Goal: Information Seeking & Learning: Learn about a topic

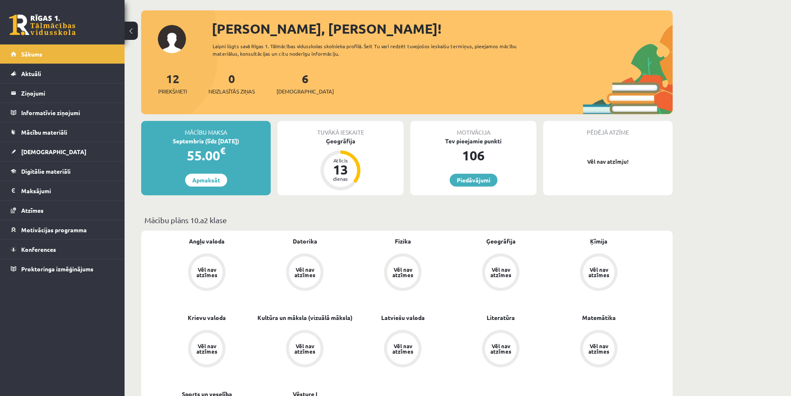
scroll to position [42, 0]
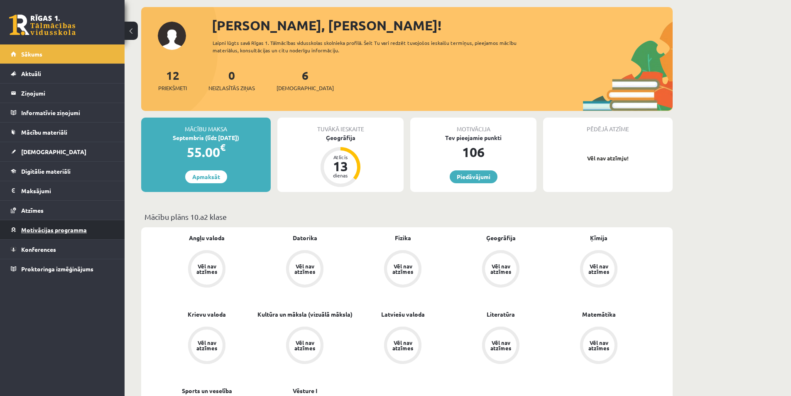
click at [77, 235] on link "Motivācijas programma" at bounding box center [62, 229] width 103 height 19
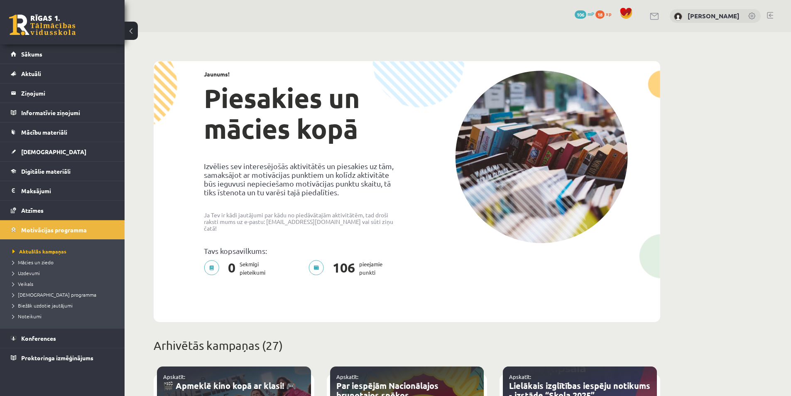
click at [258, 96] on h1 "Piesakies un mācies kopā" at bounding box center [302, 113] width 197 height 61
click at [544, 139] on img at bounding box center [541, 157] width 173 height 172
drag, startPoint x: 368, startPoint y: 253, endPoint x: 379, endPoint y: 248, distance: 12.5
click at [379, 248] on div "Jaunums! Piesakies un mācies kopā Izvēlies sev interesējošās aktivitātēs un pie…" at bounding box center [302, 176] width 209 height 210
click at [522, 150] on img at bounding box center [541, 157] width 173 height 172
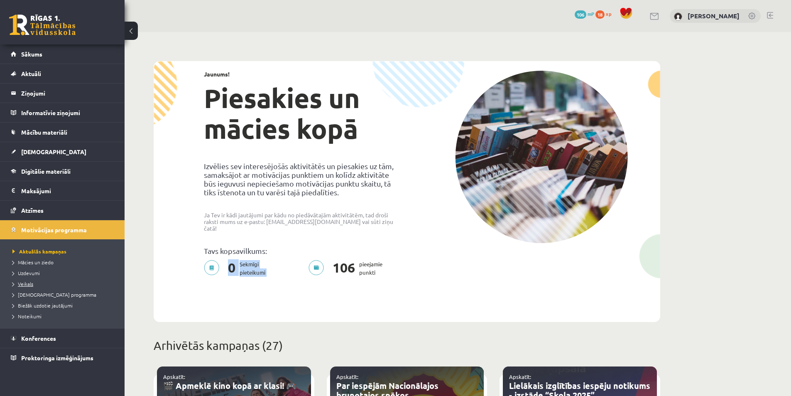
click at [71, 286] on link "Veikals" at bounding box center [64, 283] width 104 height 7
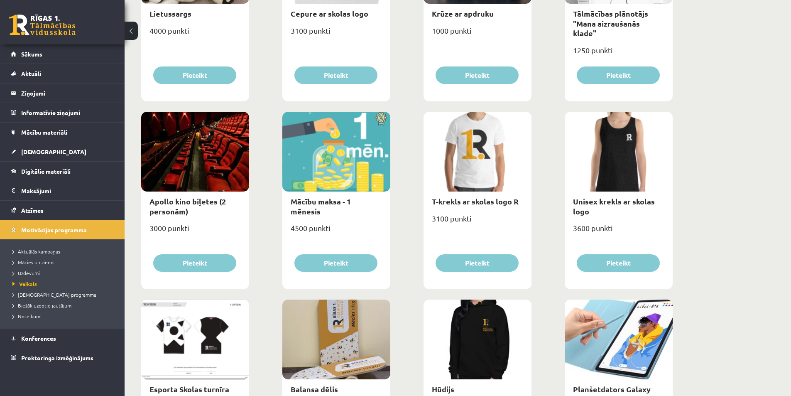
scroll to position [215, 0]
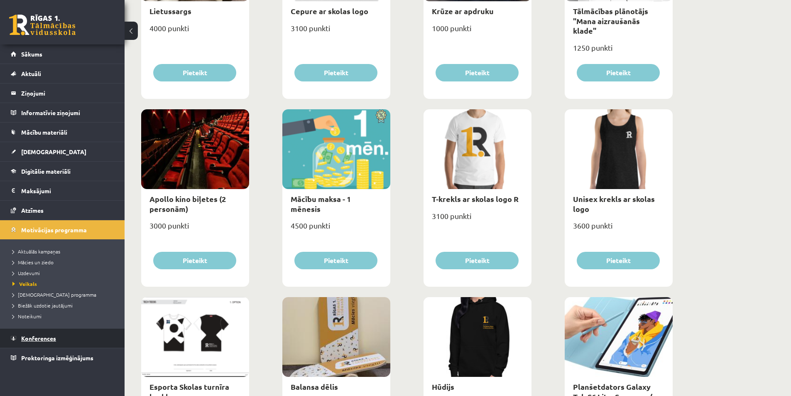
click at [54, 345] on link "Konferences" at bounding box center [62, 337] width 103 height 19
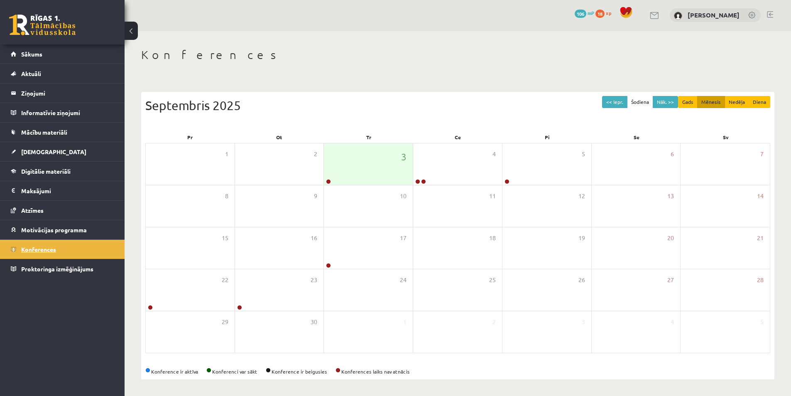
scroll to position [1, 0]
click at [327, 183] on link at bounding box center [328, 181] width 5 height 5
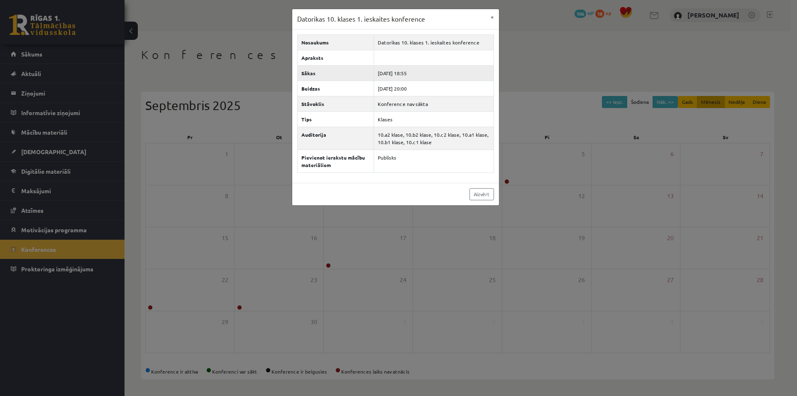
drag, startPoint x: 418, startPoint y: 72, endPoint x: 410, endPoint y: 75, distance: 9.1
click at [410, 75] on td "2025-09-03 18:55" at bounding box center [434, 72] width 120 height 15
click at [330, 249] on div "Datorikas 10. klases 1. ieskaites konference × Nosaukums Datorikas 10. klases 1…" at bounding box center [398, 198] width 797 height 396
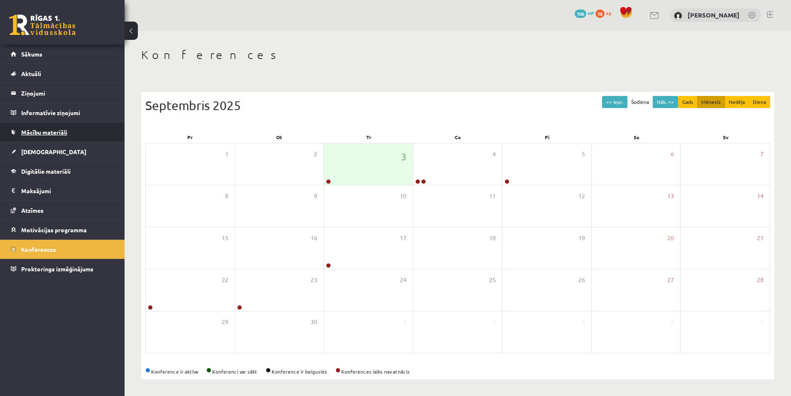
click at [70, 136] on link "Mācību materiāli" at bounding box center [62, 131] width 103 height 19
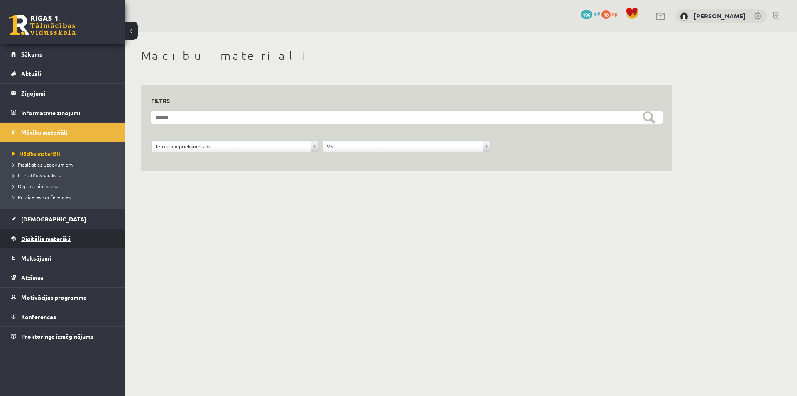
click at [70, 237] on span "Digitālie materiāli" at bounding box center [45, 238] width 49 height 7
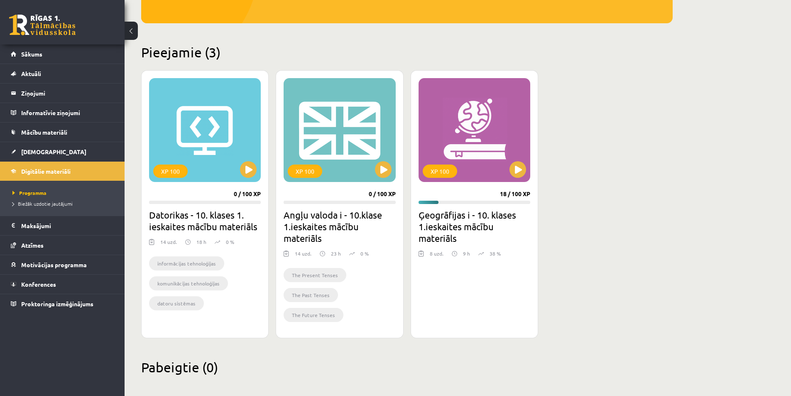
scroll to position [172, 0]
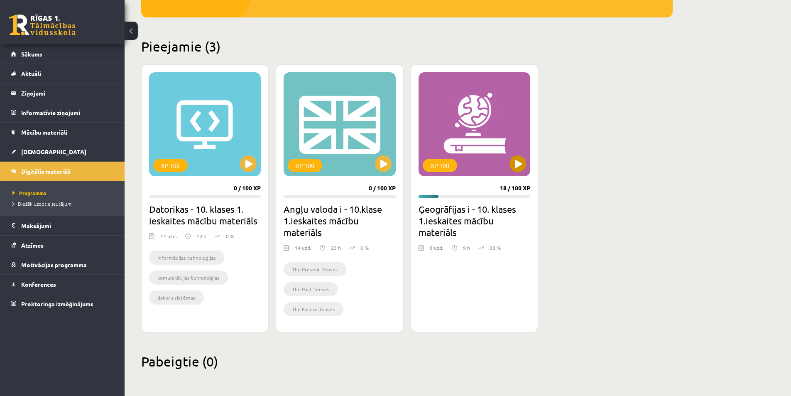
click at [468, 115] on div "XP 100" at bounding box center [474, 124] width 112 height 104
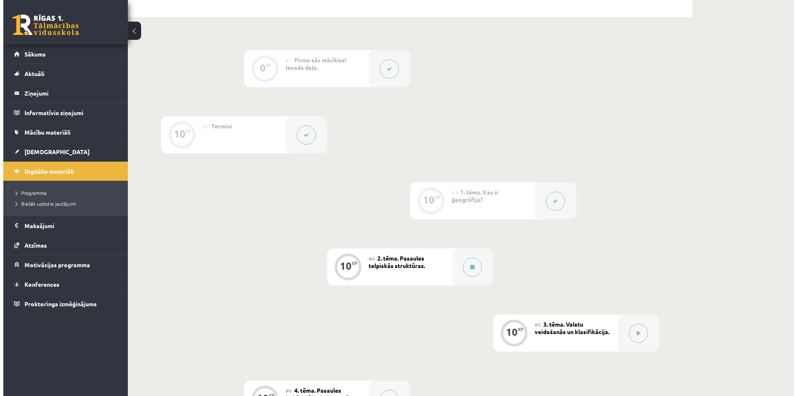
scroll to position [208, 0]
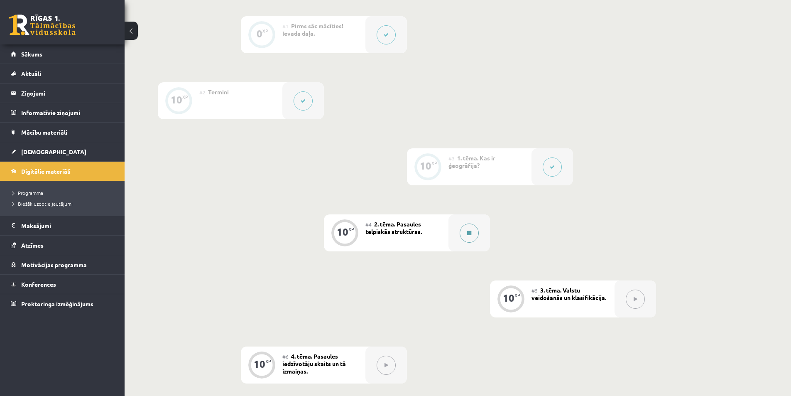
click at [468, 235] on button at bounding box center [469, 232] width 19 height 19
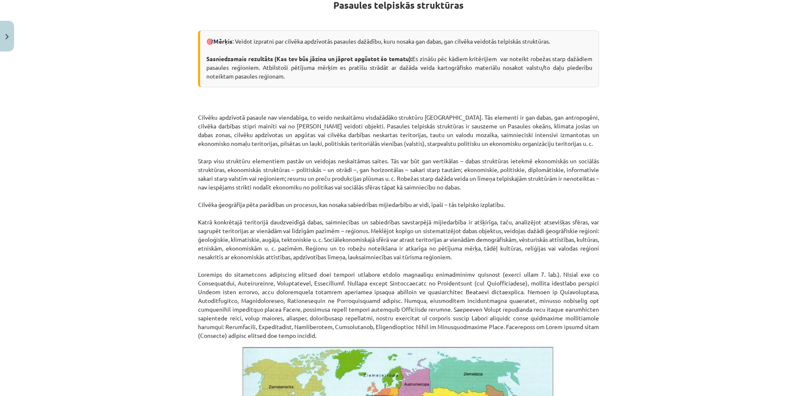
scroll to position [166, 0]
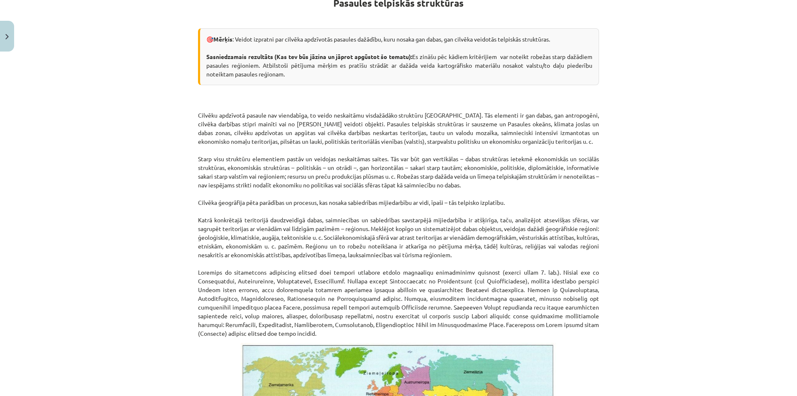
drag, startPoint x: 734, startPoint y: 1, endPoint x: 700, endPoint y: 20, distance: 38.5
click at [700, 20] on div "Mācību tēma: Ģeogrāfijas i - 10. klases 1.ieskaites mācību materiāls #4 2. tēma…" at bounding box center [398, 198] width 797 height 396
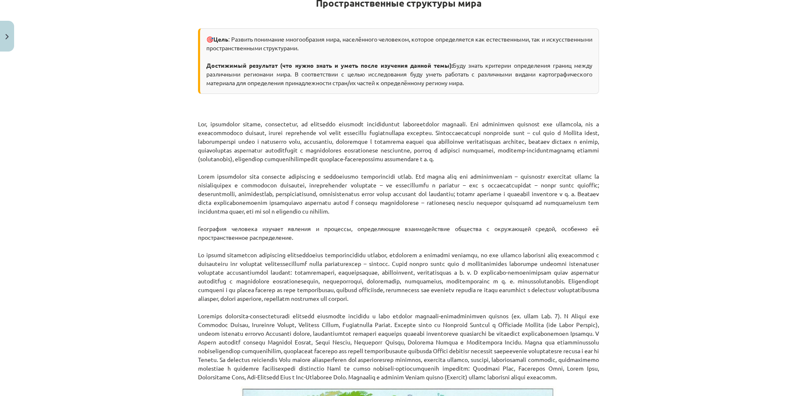
click at [687, 80] on div "Тема: География I - 10 класс. Тестовый материал для 1-го класса. #4 Тема 2. Про…" at bounding box center [398, 198] width 797 height 396
drag, startPoint x: 394, startPoint y: 131, endPoint x: 443, endPoint y: 135, distance: 50.0
click at [443, 135] on p "География человека изучает явления и процессы, определяющие взаимодействие обще…" at bounding box center [398, 241] width 401 height 279
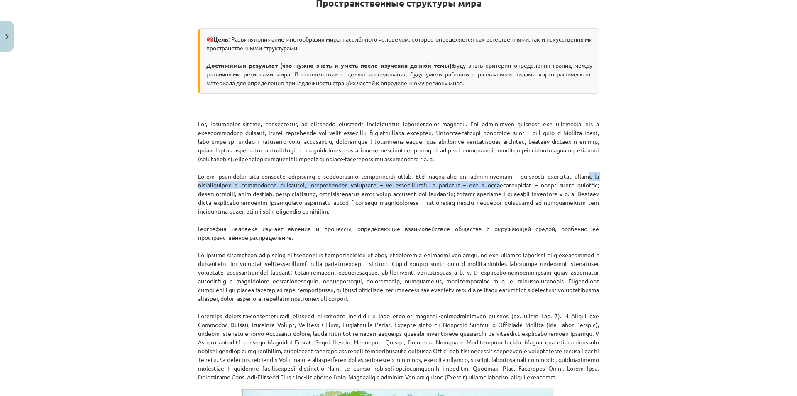
drag, startPoint x: 320, startPoint y: 216, endPoint x: 532, endPoint y: 193, distance: 212.9
click at [532, 193] on font at bounding box center [398, 193] width 401 height 42
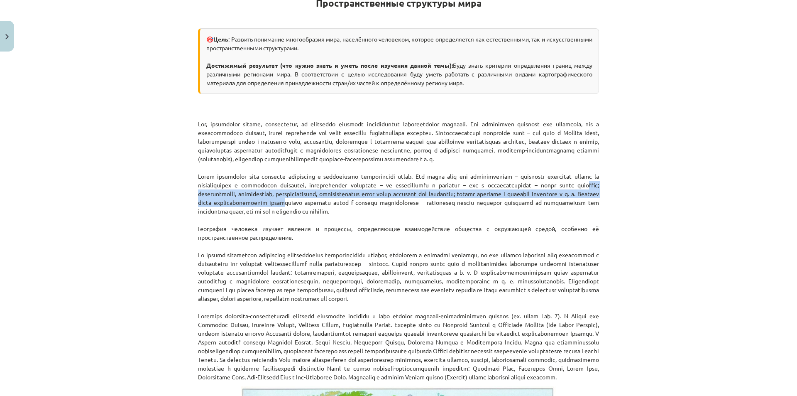
drag, startPoint x: 285, startPoint y: 206, endPoint x: 388, endPoint y: 214, distance: 103.2
click at [388, 214] on p "География человека изучает явления и процессы, определяющие взаимодействие обще…" at bounding box center [398, 241] width 401 height 279
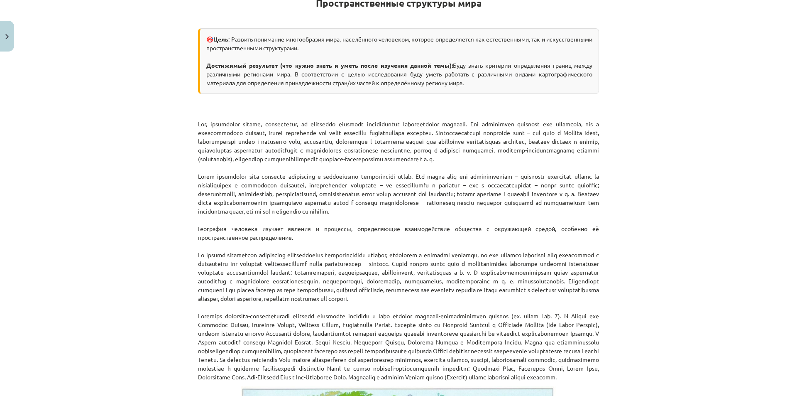
click at [440, 225] on p "География человека изучает явления и процессы, определяющие взаимодействие обще…" at bounding box center [398, 241] width 401 height 279
drag, startPoint x: 393, startPoint y: 212, endPoint x: 550, endPoint y: 222, distance: 157.2
click at [550, 222] on p "География человека изучает явления и процессы, определяющие взаимодействие обще…" at bounding box center [398, 241] width 401 height 279
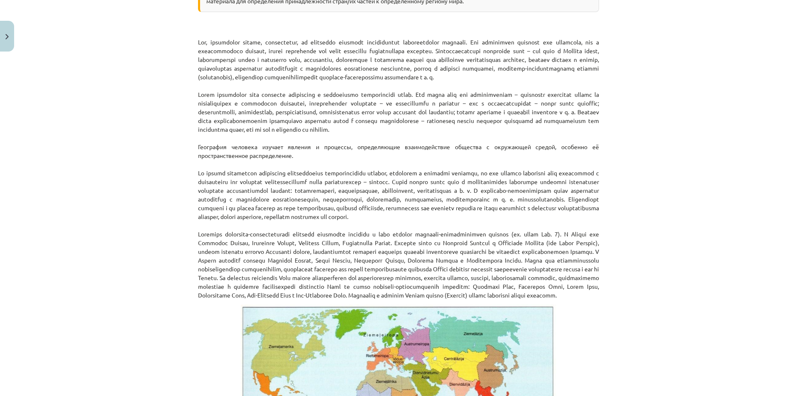
scroll to position [249, 0]
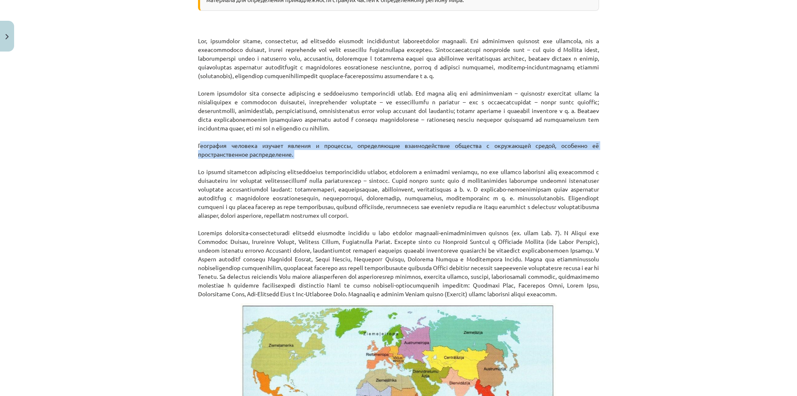
drag, startPoint x: 190, startPoint y: 152, endPoint x: 386, endPoint y: 171, distance: 196.4
click at [386, 171] on div "10 XP Вы получите Легкий 85 выполняет Описание Задача Помощь Пространственные с…" at bounding box center [398, 401] width 411 height 1191
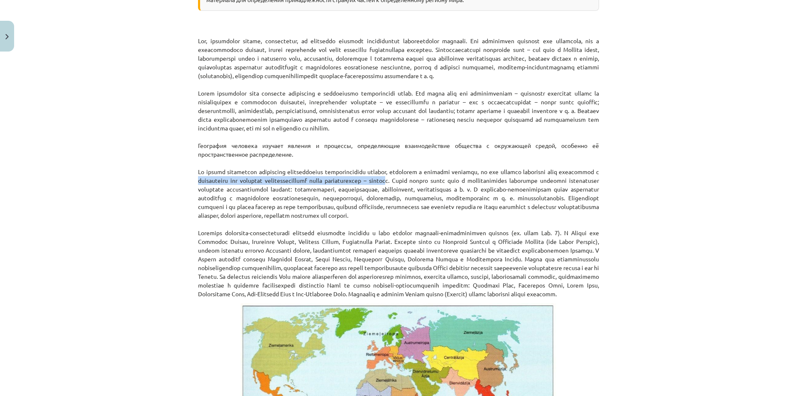
drag, startPoint x: 232, startPoint y: 191, endPoint x: 456, endPoint y: 189, distance: 224.6
click at [456, 189] on font at bounding box center [398, 193] width 401 height 51
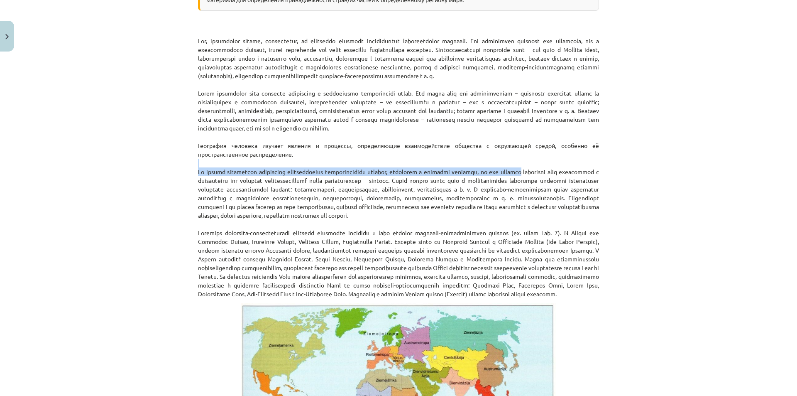
drag, startPoint x: 508, startPoint y: 174, endPoint x: 547, endPoint y: 177, distance: 39.1
click at [547, 177] on p "География человека изучает явления и процессы, определяющие взаимодействие обще…" at bounding box center [398, 158] width 401 height 279
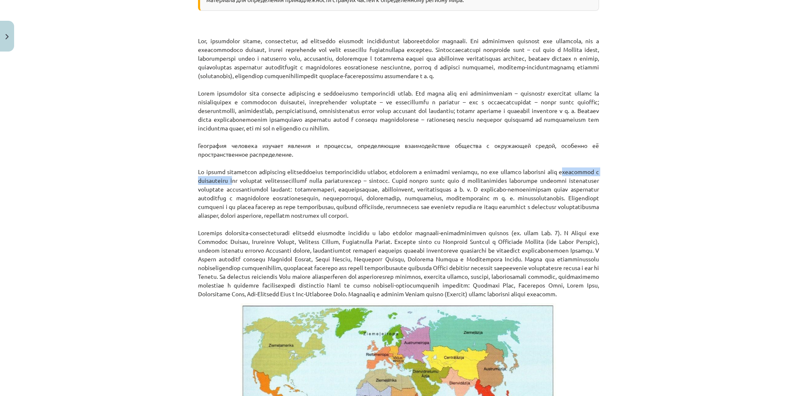
drag, startPoint x: 192, startPoint y: 186, endPoint x: 277, endPoint y: 191, distance: 85.2
click at [277, 191] on div "10 XP Вы получите Легкий 85 выполняет Описание Задача Помощь Пространственные с…" at bounding box center [398, 401] width 411 height 1191
click at [482, 184] on p "География человека изучает явления и процессы, определяющие взаимодействие обще…" at bounding box center [398, 158] width 401 height 279
drag, startPoint x: 482, startPoint y: 188, endPoint x: 509, endPoint y: 192, distance: 27.2
click at [509, 192] on p "География человека изучает явления и процессы, определяющие взаимодействие обще…" at bounding box center [398, 158] width 401 height 279
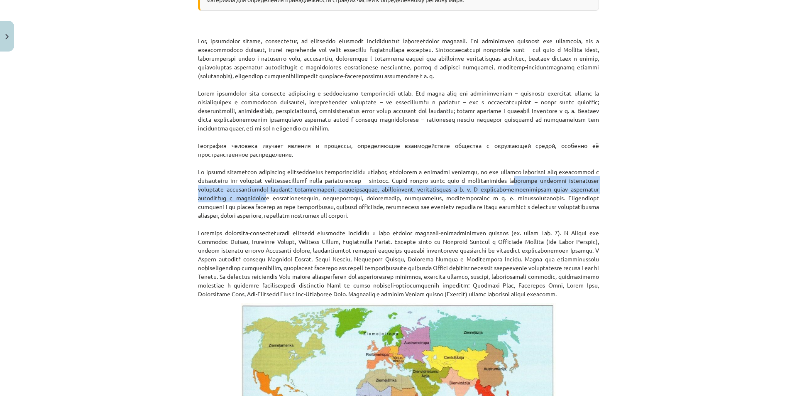
drag, startPoint x: 199, startPoint y: 198, endPoint x: 401, endPoint y: 208, distance: 202.4
click at [401, 208] on font at bounding box center [398, 193] width 401 height 51
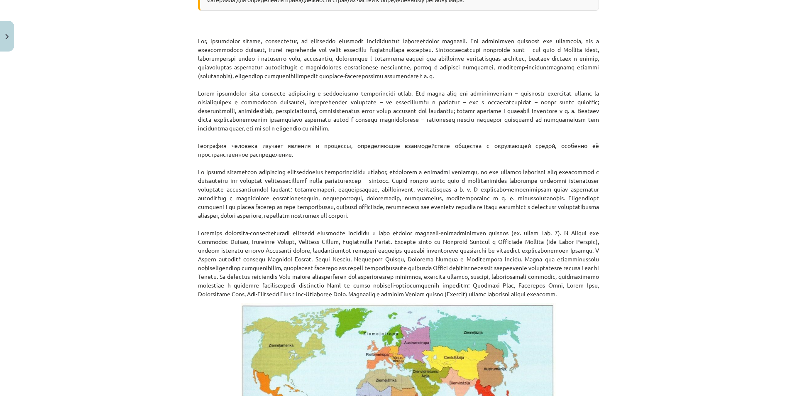
click at [329, 215] on font at bounding box center [398, 193] width 401 height 51
drag, startPoint x: 365, startPoint y: 196, endPoint x: 375, endPoint y: 198, distance: 10.3
click at [375, 198] on font at bounding box center [398, 193] width 401 height 51
click at [382, 204] on font at bounding box center [398, 193] width 401 height 51
drag, startPoint x: 379, startPoint y: 207, endPoint x: 604, endPoint y: 230, distance: 225.7
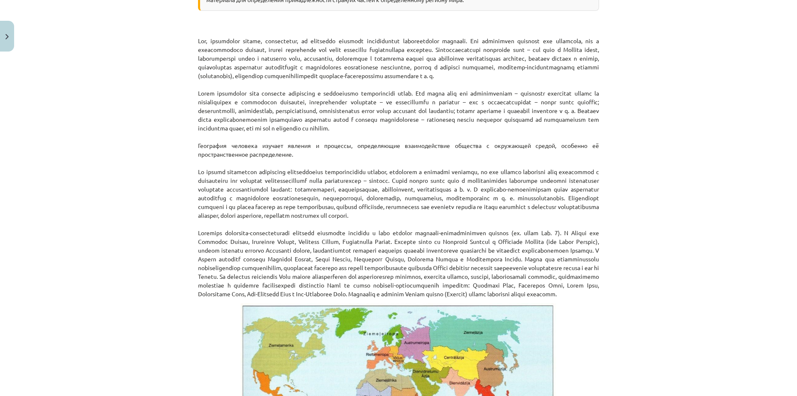
click at [604, 230] on div "Тема: География I - 10 класс. Тестовый материал для 1-го класса. #4 Тема 2. Про…" at bounding box center [398, 198] width 797 height 396
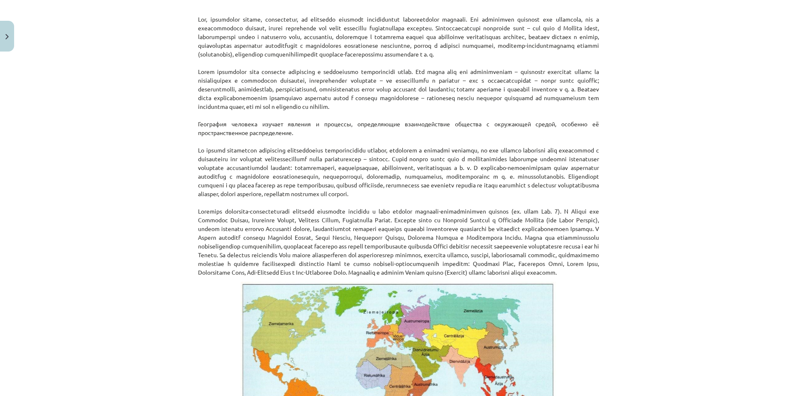
scroll to position [332, 0]
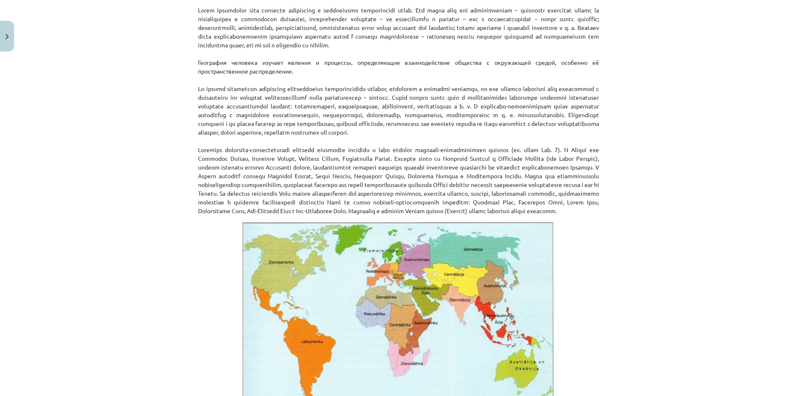
click at [214, 175] on font at bounding box center [398, 180] width 401 height 68
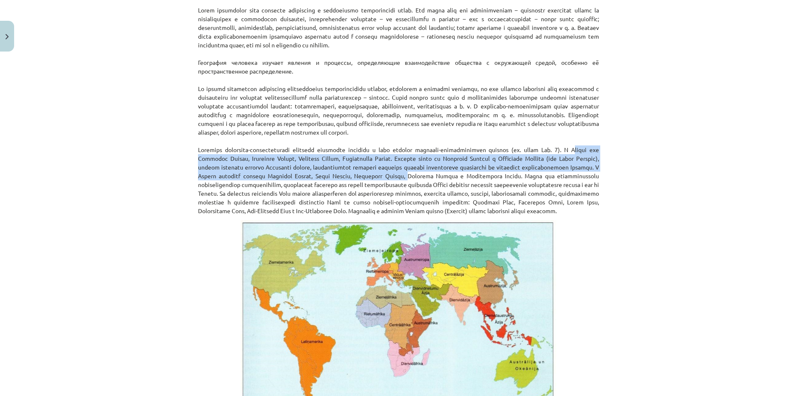
drag, startPoint x: 192, startPoint y: 175, endPoint x: 616, endPoint y: 188, distance: 424.0
click at [616, 188] on div "Тема: География I - 10 класс. Тестовый материал для 1-го класса. #4 Тема 2. Про…" at bounding box center [398, 198] width 797 height 396
click at [365, 195] on font at bounding box center [398, 180] width 401 height 68
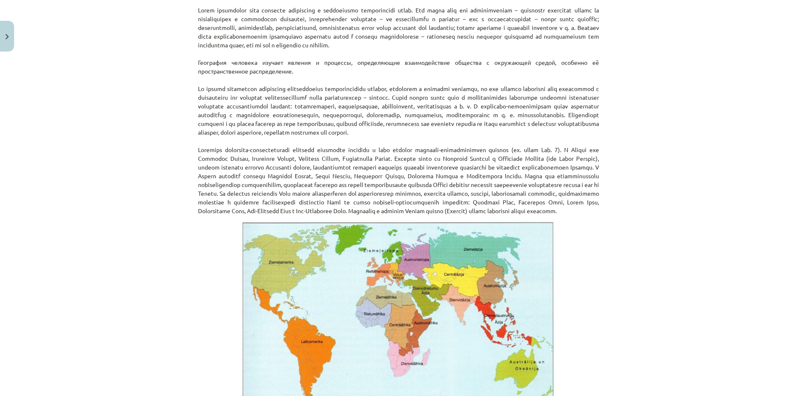
drag, startPoint x: 290, startPoint y: 193, endPoint x: 639, endPoint y: 233, distance: 351.9
click at [639, 233] on div "Тема: География I - 10 класс. Тестовый материал для 1-го класса. #4 Тема 2. Про…" at bounding box center [398, 198] width 797 height 396
click at [452, 195] on font at bounding box center [398, 180] width 401 height 68
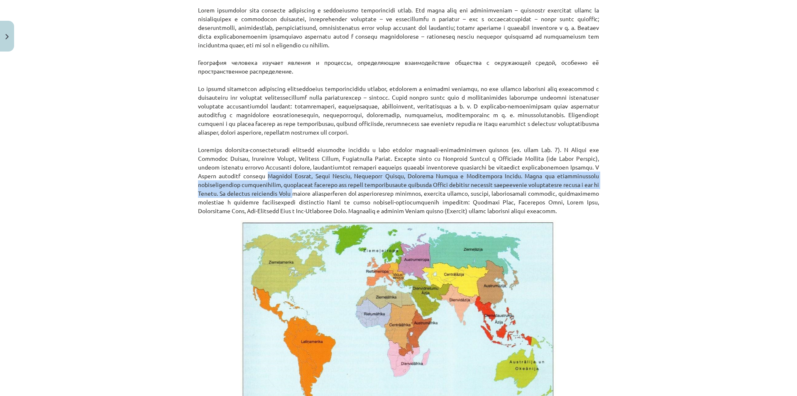
drag, startPoint x: 438, startPoint y: 193, endPoint x: 618, endPoint y: 214, distance: 182.2
click at [618, 214] on div "Тема: География I - 10 класс. Тестовый материал для 1-го класса. #4 Тема 2. Про…" at bounding box center [398, 198] width 797 height 396
drag, startPoint x: 207, startPoint y: 221, endPoint x: 616, endPoint y: 232, distance: 409.0
click at [616, 232] on div "Тема: География I - 10 класс. Тестовый материал для 1-го класса. #4 Тема 2. Про…" at bounding box center [398, 198] width 797 height 396
click at [352, 214] on font at bounding box center [398, 180] width 401 height 68
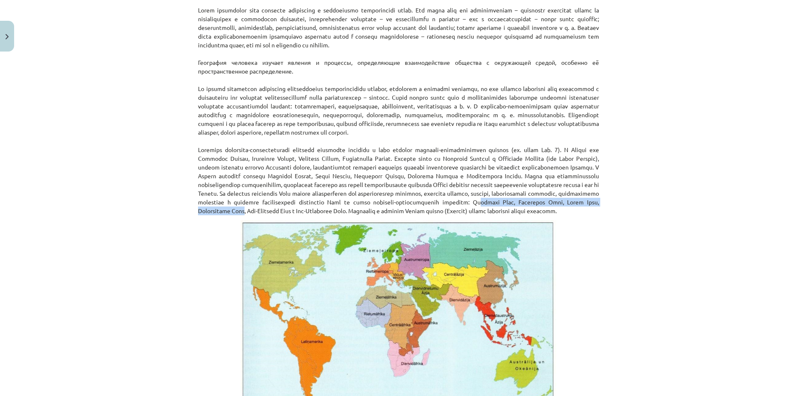
drag, startPoint x: 418, startPoint y: 224, endPoint x: 593, endPoint y: 230, distance: 175.3
click at [593, 214] on font at bounding box center [398, 180] width 401 height 68
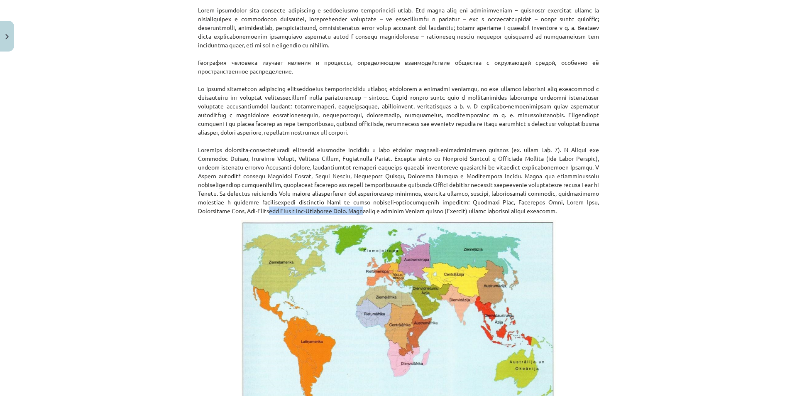
drag, startPoint x: 222, startPoint y: 235, endPoint x: 324, endPoint y: 240, distance: 102.2
click at [324, 215] on p "География человека изучает явления и процессы, определяющие взаимодействие обще…" at bounding box center [398, 75] width 401 height 279
drag, startPoint x: 333, startPoint y: 239, endPoint x: 554, endPoint y: 239, distance: 220.8
click at [554, 215] on p "География человека изучает явления и процессы, определяющие взаимодействие обще…" at bounding box center [398, 75] width 401 height 279
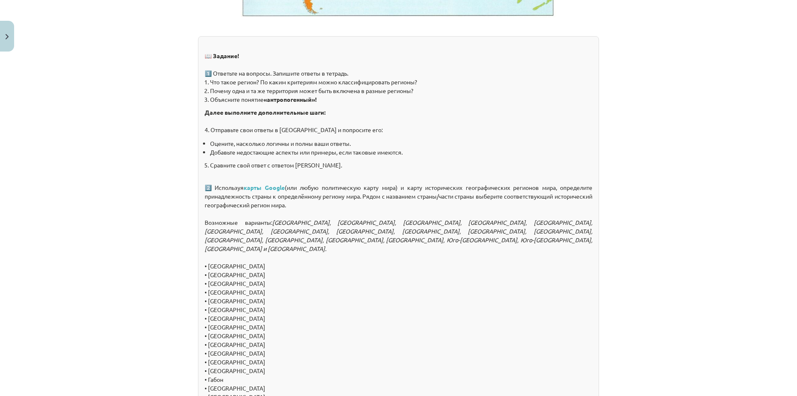
scroll to position [747, 0]
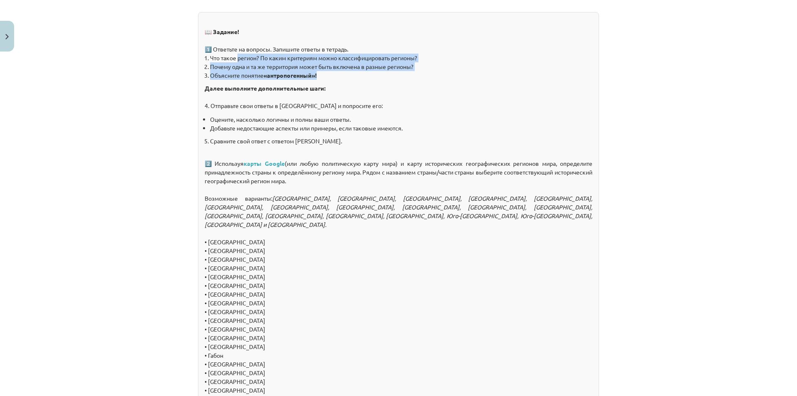
drag, startPoint x: 234, startPoint y: 85, endPoint x: 437, endPoint y: 99, distance: 203.1
click at [437, 80] on ol "Что такое регион? По каким критериям можно классифицировать регионы? Почему одн…" at bounding box center [399, 67] width 388 height 26
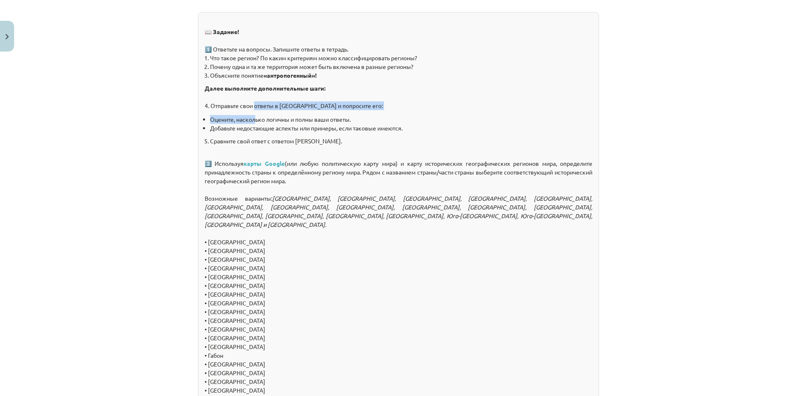
drag, startPoint x: 240, startPoint y: 134, endPoint x: 254, endPoint y: 139, distance: 14.6
click at [254, 139] on div "📖 Задание! 1️⃣ Ответьте на вопросы. Запишите ответы в тетрадь. Что такое регион…" at bounding box center [398, 206] width 401 height 389
drag, startPoint x: 227, startPoint y: 161, endPoint x: 245, endPoint y: 164, distance: 18.0
click at [245, 164] on div "📖 Задание! 1️⃣ Ответьте на вопросы. Запишите ответы в тетрадь. Что такое регион…" at bounding box center [398, 206] width 401 height 389
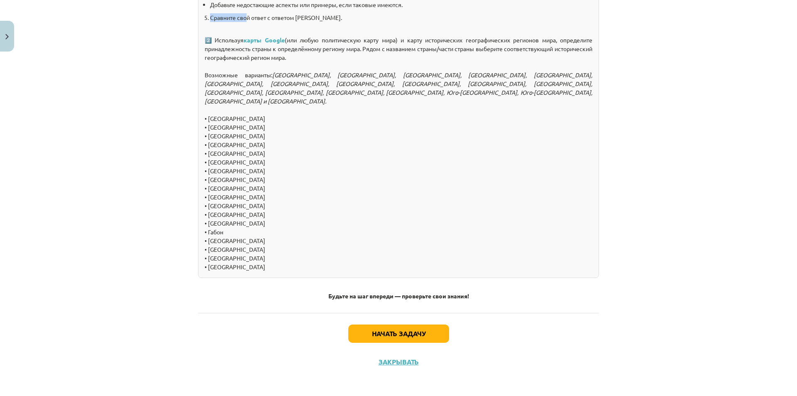
scroll to position [872, 0]
click at [433, 342] on button "Начать задачу" at bounding box center [398, 332] width 101 height 18
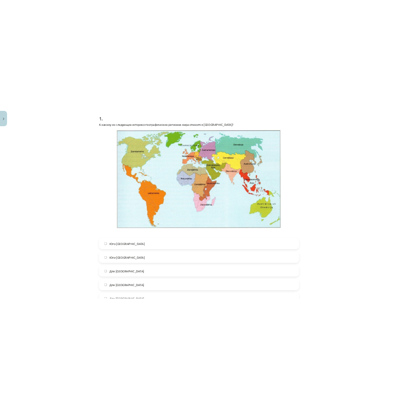
scroll to position [0, 0]
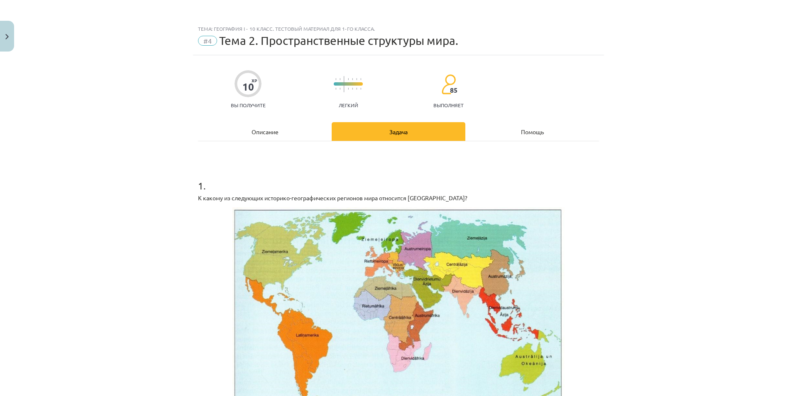
drag, startPoint x: 685, startPoint y: 246, endPoint x: 686, endPoint y: 142, distance: 103.4
drag, startPoint x: 420, startPoint y: 196, endPoint x: 189, endPoint y: 196, distance: 231.2
click at [189, 196] on div "Тема: География I - 10 класс. Тестовый материал для 1-го класса. #4 Тема 2. Про…" at bounding box center [398, 198] width 797 height 396
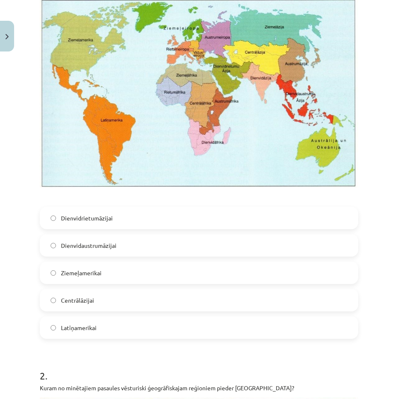
scroll to position [208, 0]
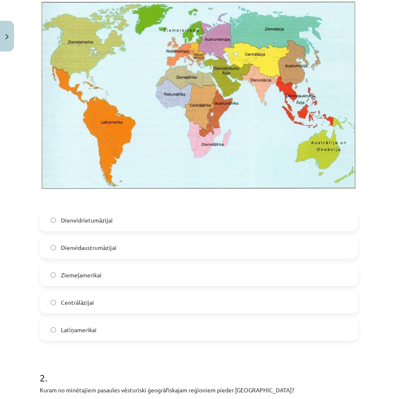
click at [116, 222] on label "Dienvidrietumāzijai" at bounding box center [199, 220] width 317 height 21
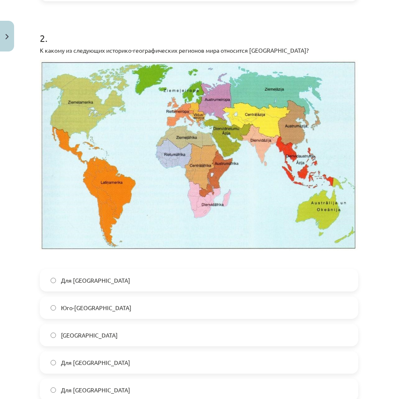
scroll to position [623, 0]
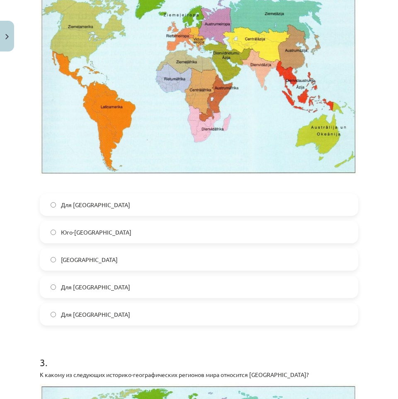
click at [147, 279] on label "Для [GEOGRAPHIC_DATA]" at bounding box center [199, 286] width 317 height 21
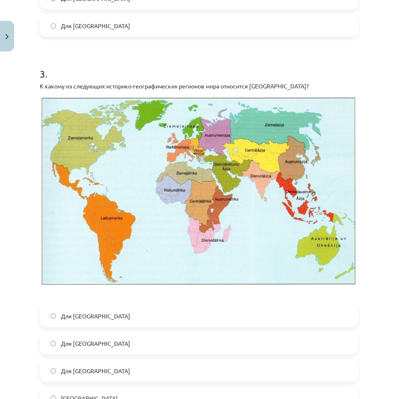
scroll to position [913, 0]
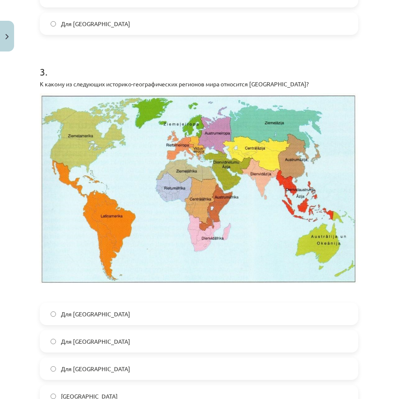
click at [199, 331] on label "Для [GEOGRAPHIC_DATA]" at bounding box center [199, 341] width 317 height 21
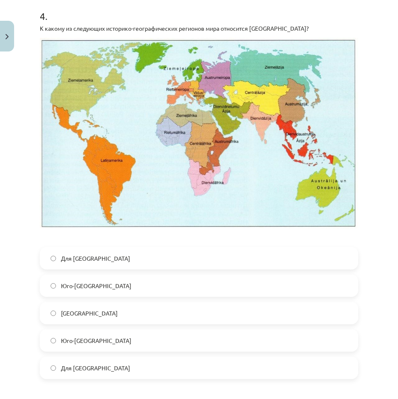
scroll to position [1370, 0]
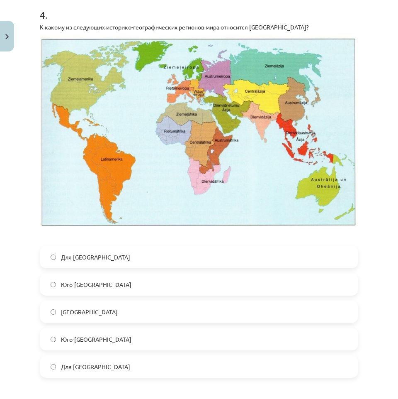
click at [171, 329] on label "Юго-[GEOGRAPHIC_DATA]" at bounding box center [199, 339] width 317 height 21
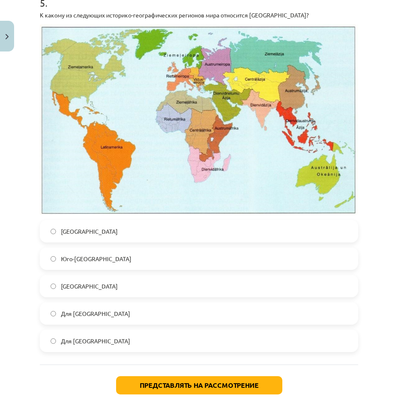
scroll to position [1785, 0]
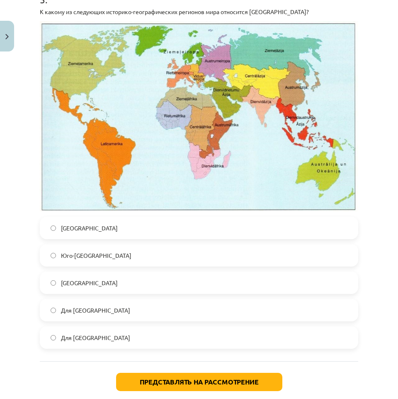
click at [166, 300] on label "Для [GEOGRAPHIC_DATA]" at bounding box center [199, 310] width 317 height 21
click at [239, 377] on font "Представлять на рассмотрение" at bounding box center [199, 381] width 119 height 9
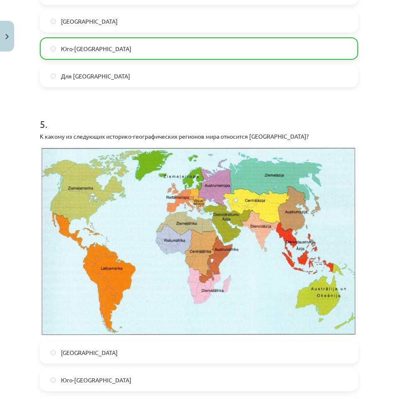
scroll to position [1839, 0]
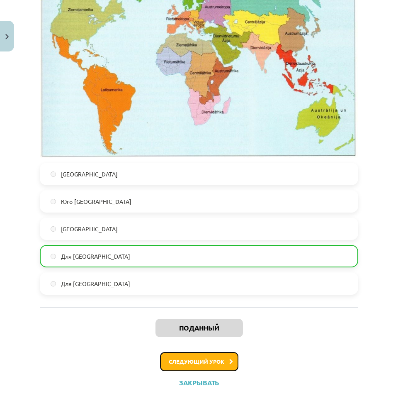
click at [219, 352] on button "Следующий урок" at bounding box center [199, 361] width 78 height 19
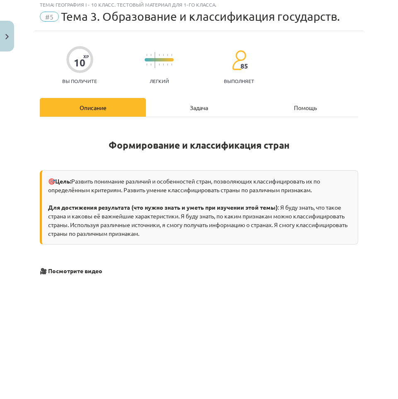
scroll to position [21, 0]
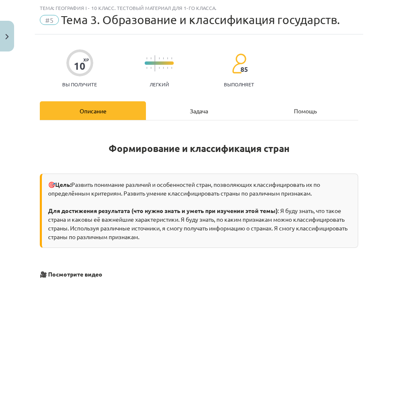
click at [197, 119] on div "Задача" at bounding box center [199, 110] width 106 height 19
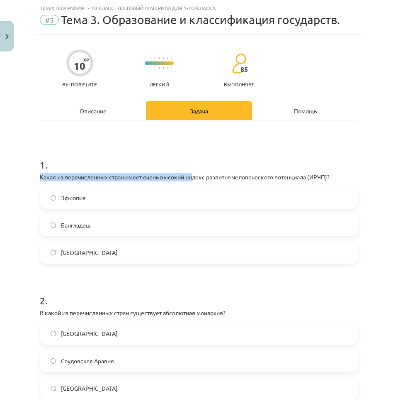
drag, startPoint x: 193, startPoint y: 177, endPoint x: 301, endPoint y: 168, distance: 108.3
click at [301, 168] on div "1 . Какая из перечисленных стран имеет очень высокий индекс развития человеческ…" at bounding box center [199, 203] width 319 height 119
click at [302, 175] on font "Какая из перечисленных стран имеет очень высокий индекс развития человеческого …" at bounding box center [185, 176] width 290 height 7
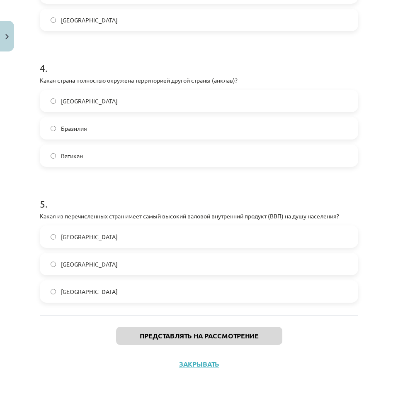
scroll to position [202, 0]
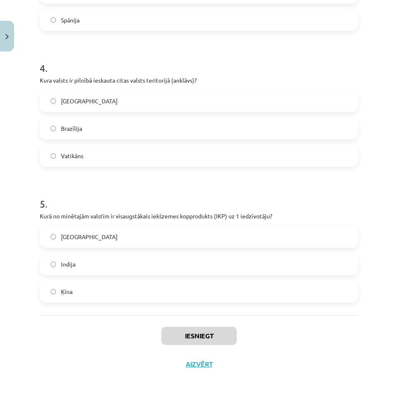
click at [382, 146] on div "Mācību tēma: Ģeogrāfijas i - 10. klases 1.ieskaites mācību materiāls #5 3. tēma…" at bounding box center [199, 199] width 398 height 399
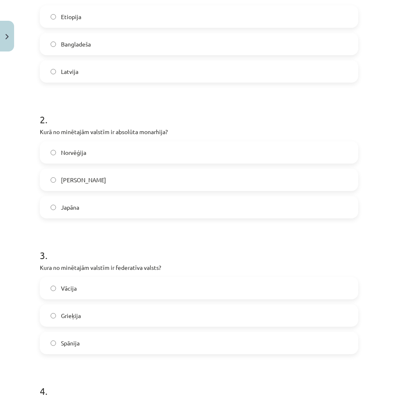
scroll to position [0, 0]
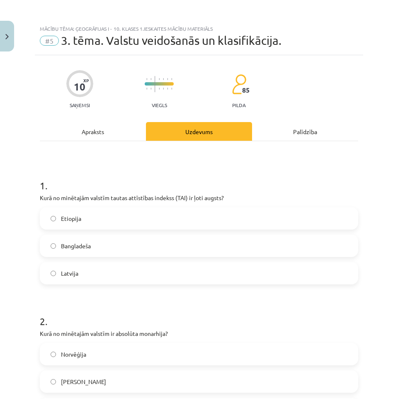
click at [80, 132] on div "Apraksts" at bounding box center [93, 131] width 106 height 19
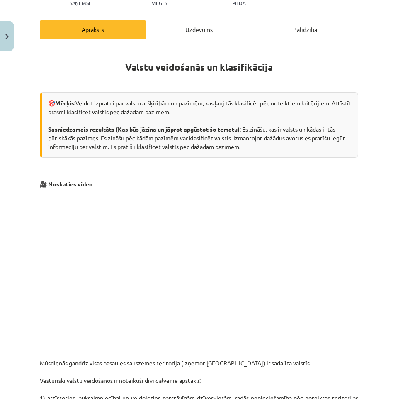
scroll to position [125, 0]
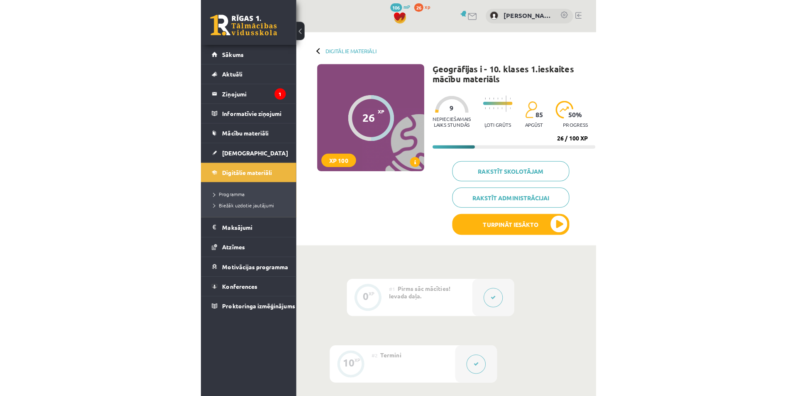
scroll to position [202, 0]
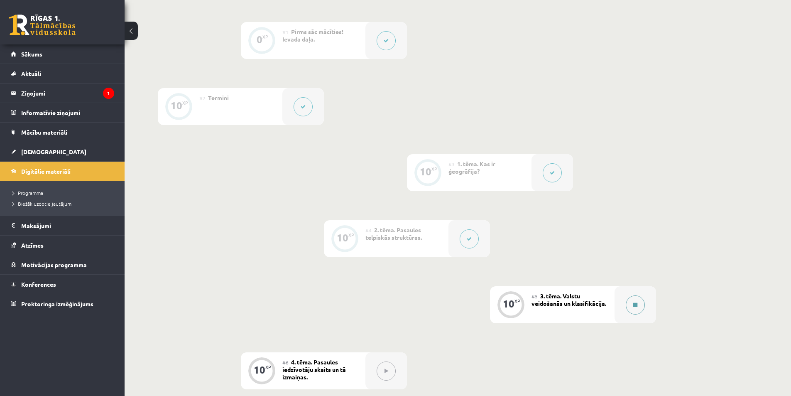
click at [392, 307] on icon at bounding box center [635, 304] width 4 height 5
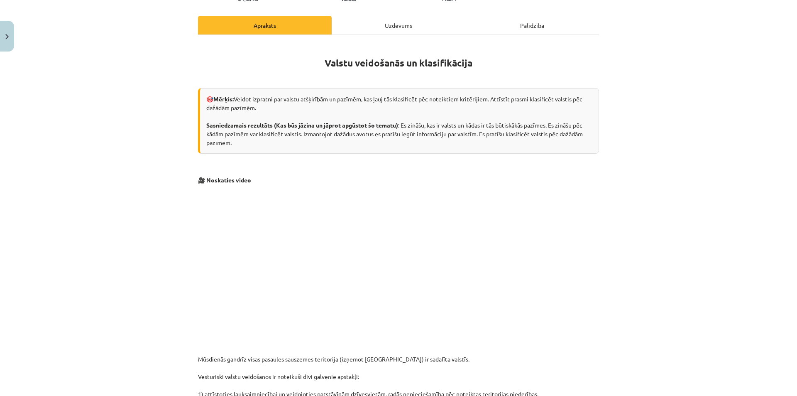
scroll to position [166, 0]
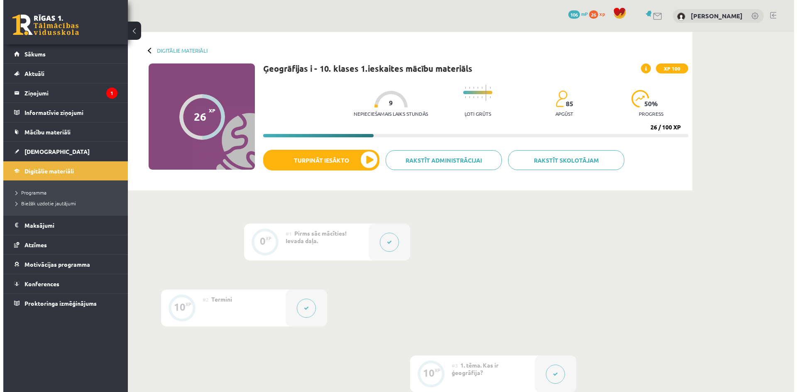
scroll to position [166, 0]
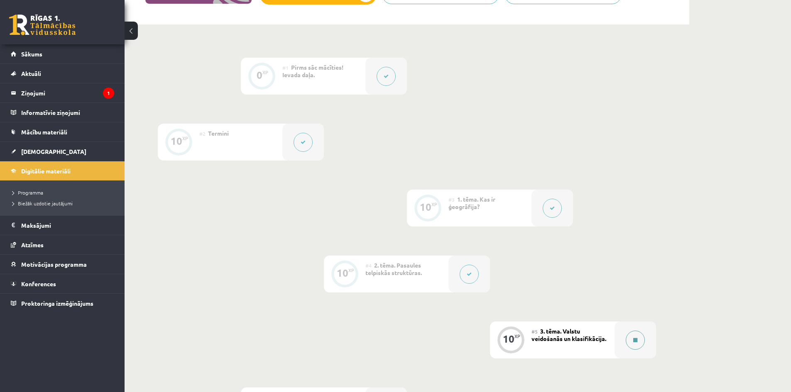
click at [638, 344] on button at bounding box center [635, 340] width 19 height 19
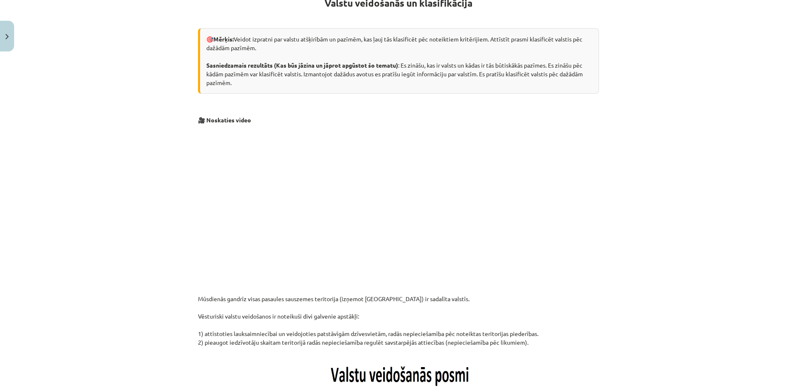
click at [653, 282] on div "Mācību tēma: Ģeogrāfijas i - 10. klases 1.ieskaites mācību materiāls #5 3. tēma…" at bounding box center [398, 196] width 797 height 392
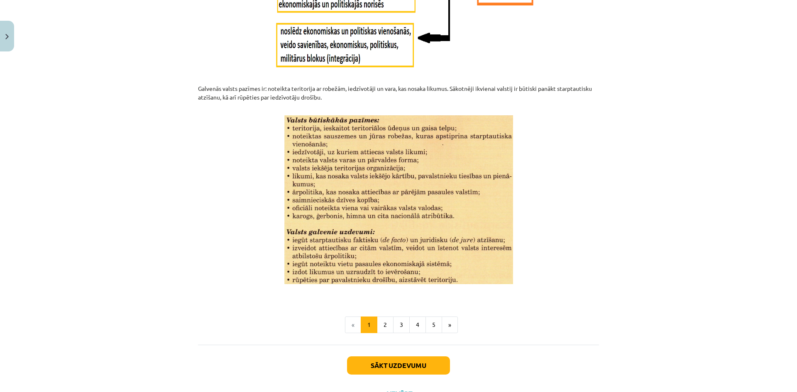
scroll to position [1002, 0]
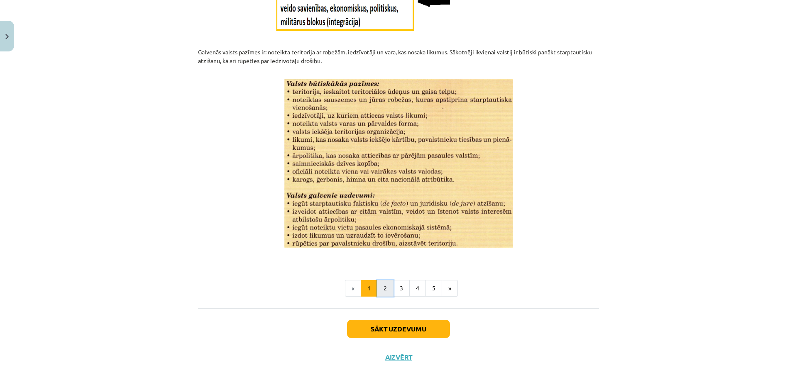
click at [384, 288] on button "2" at bounding box center [385, 288] width 17 height 17
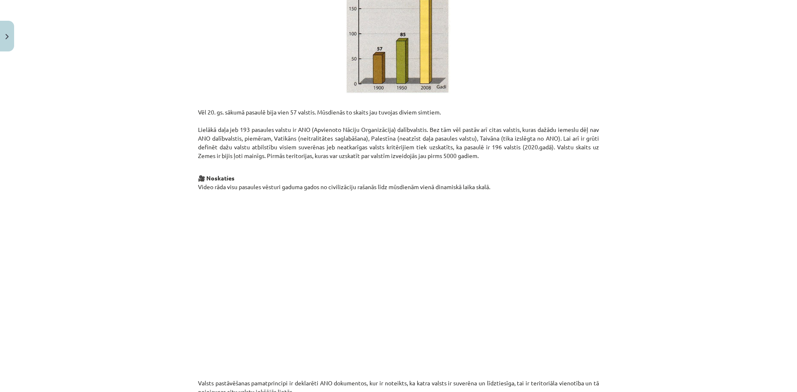
scroll to position [208, 0]
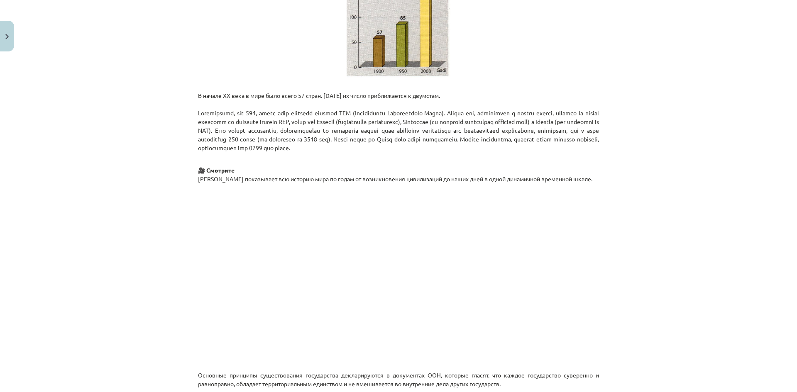
click at [590, 95] on p "В начале XX века в мире было всего 57 стран. Сегодня их число приближается к дв…" at bounding box center [398, 118] width 401 height 70
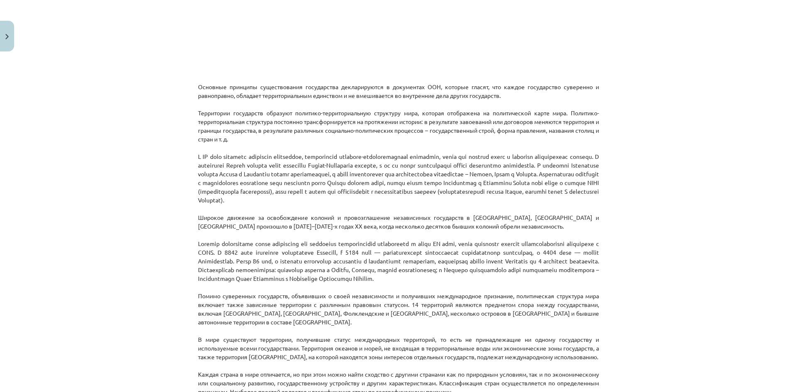
scroll to position [498, 0]
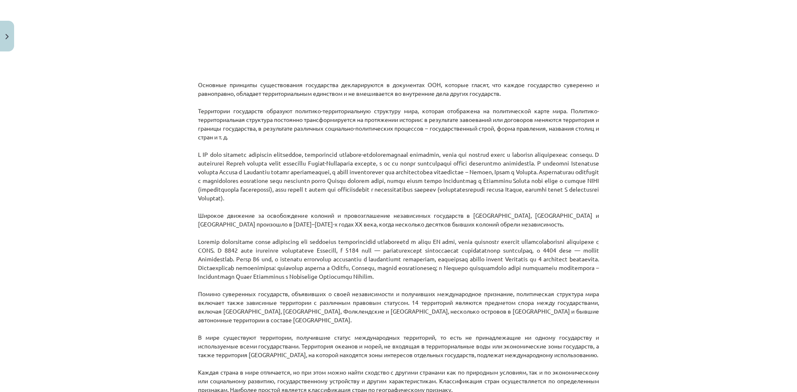
drag, startPoint x: 200, startPoint y: 108, endPoint x: 436, endPoint y: 138, distance: 238.5
click at [436, 138] on p "Основные принципы существования государства декларируются в документах ООН, кот…" at bounding box center [398, 259] width 401 height 375
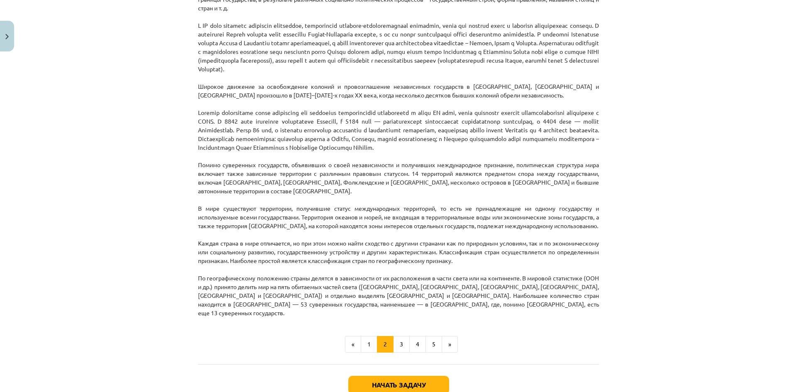
scroll to position [623, 0]
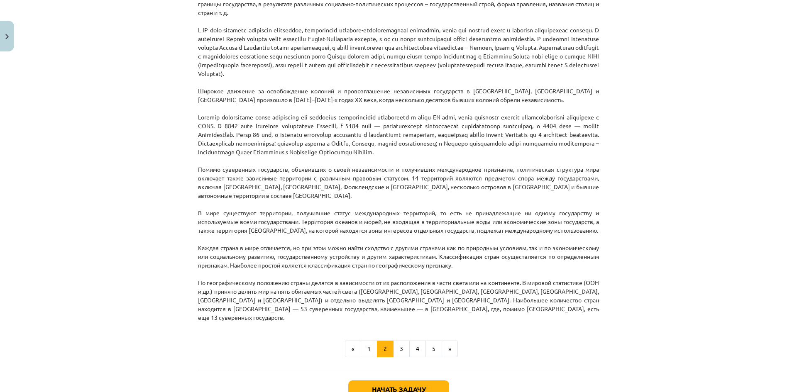
drag, startPoint x: 455, startPoint y: 32, endPoint x: 626, endPoint y: 77, distance: 176.2
click at [626, 77] on div "Тема: География I - 10 класс. Тестовый материал для 1-го класса. #5 Тема 3. Обр…" at bounding box center [398, 196] width 797 height 392
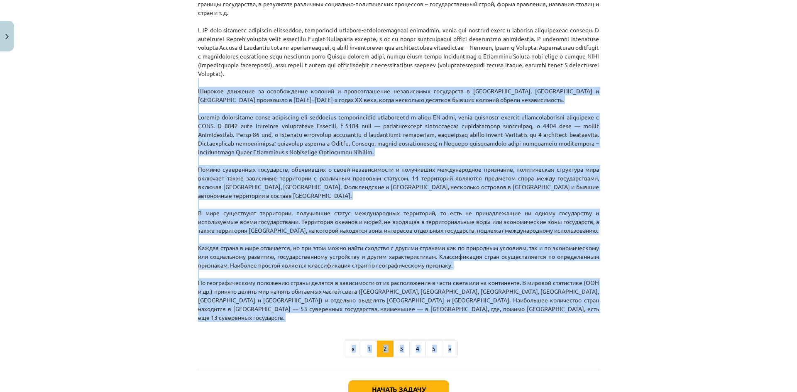
drag, startPoint x: 205, startPoint y: 85, endPoint x: 797, endPoint y: 328, distance: 639.6
click at [790, 328] on div "Тема: География I - 10 класс. Тестовый материал для 1-го класса. #5 Тема 3. Обр…" at bounding box center [398, 196] width 797 height 392
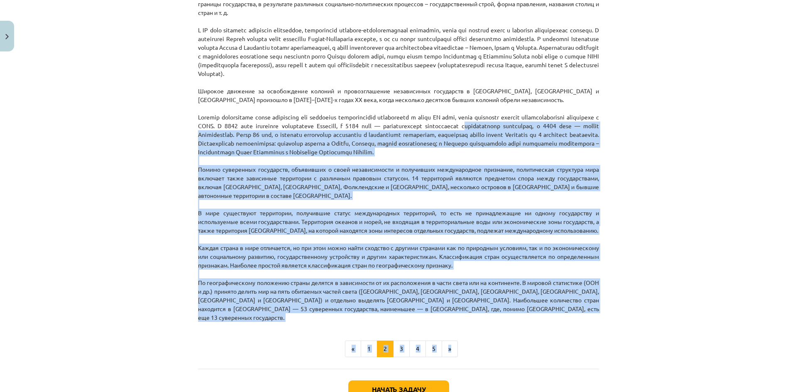
drag, startPoint x: 195, startPoint y: 134, endPoint x: 572, endPoint y: 339, distance: 428.5
click at [322, 269] on font "Каждая страна в мире отличается, но при этом можно найти сходство с другими стр…" at bounding box center [398, 256] width 401 height 25
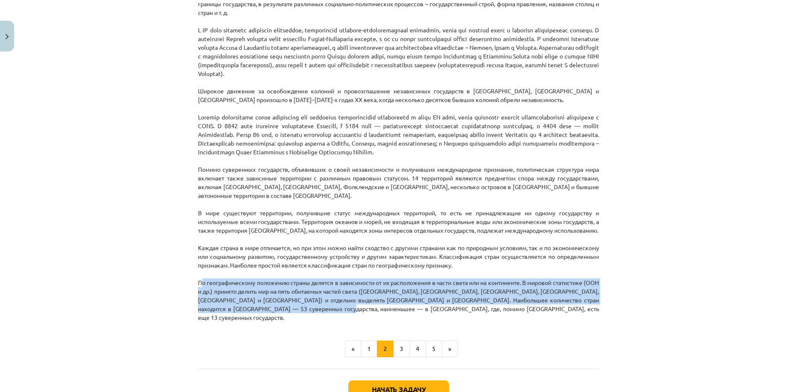
drag, startPoint x: 188, startPoint y: 291, endPoint x: 403, endPoint y: 317, distance: 216.6
click at [403, 317] on div "Тема: География I - 10 класс. Тестовый материал для 1-го класса. #5 Тема 3. Обр…" at bounding box center [398, 196] width 797 height 392
click at [394, 348] on button "3" at bounding box center [401, 349] width 17 height 17
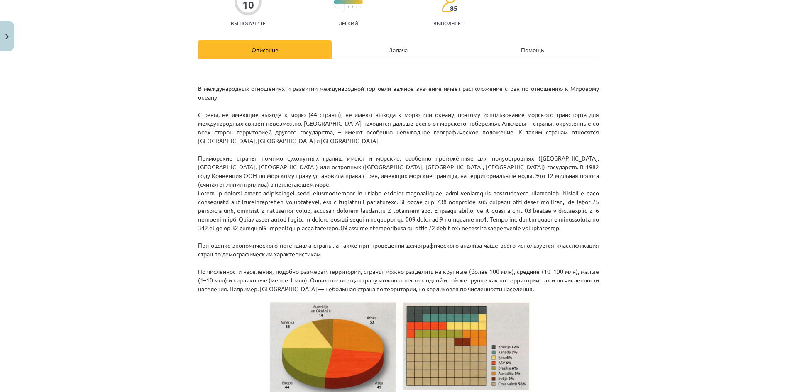
scroll to position [83, 0]
